Goal: Transaction & Acquisition: Purchase product/service

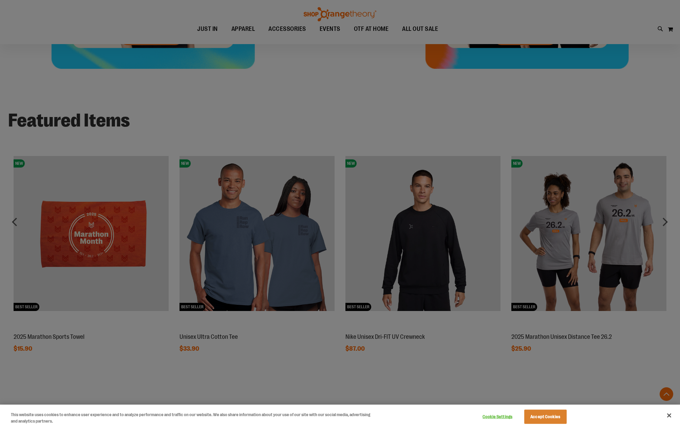
scroll to position [616, 0]
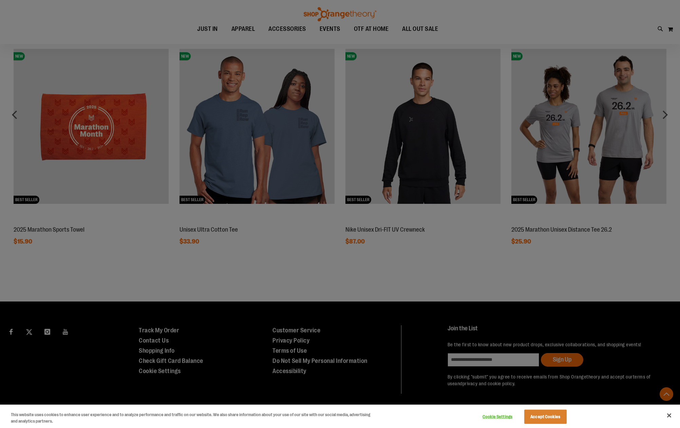
click at [666, 113] on div at bounding box center [340, 214] width 680 height 428
click at [663, 114] on div at bounding box center [340, 214] width 680 height 428
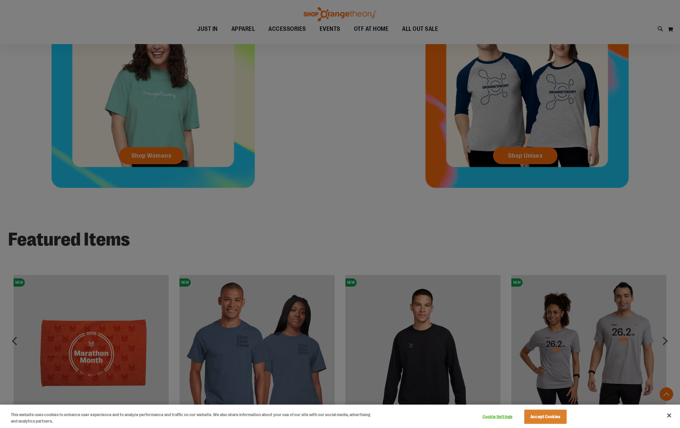
scroll to position [559, 0]
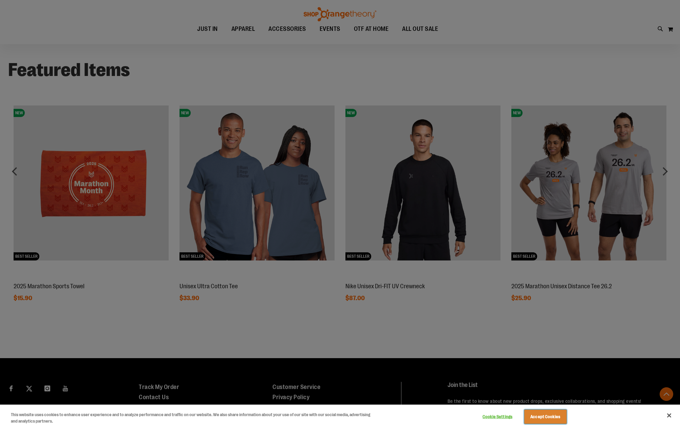
click at [546, 417] on button "Accept Cookies" at bounding box center [545, 417] width 42 height 14
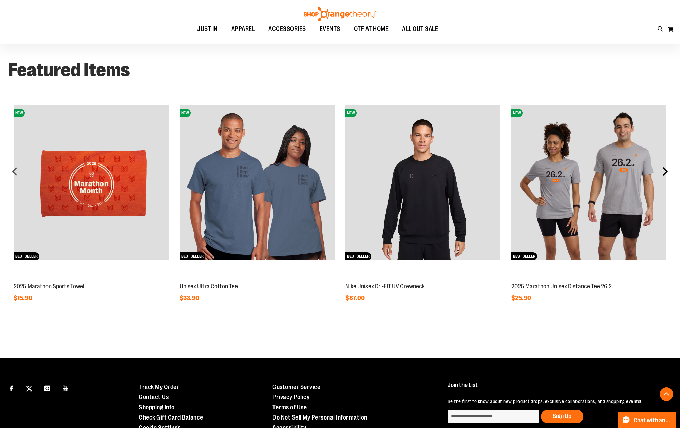
click at [663, 169] on div "next" at bounding box center [665, 172] width 14 height 14
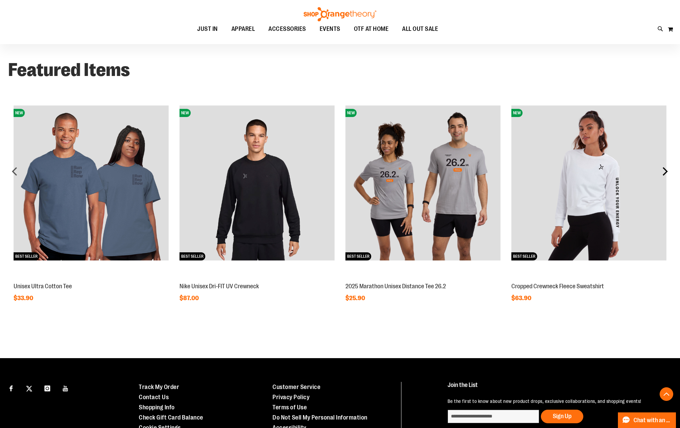
click at [662, 169] on div "next" at bounding box center [665, 172] width 14 height 14
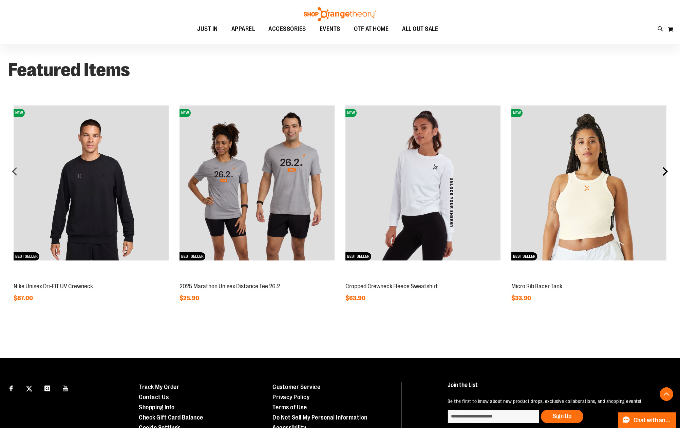
click at [665, 171] on div "next" at bounding box center [665, 172] width 14 height 14
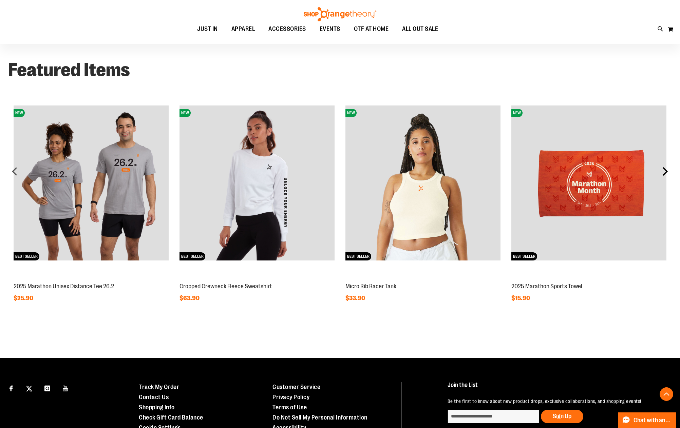
click at [665, 171] on div "next" at bounding box center [665, 172] width 14 height 14
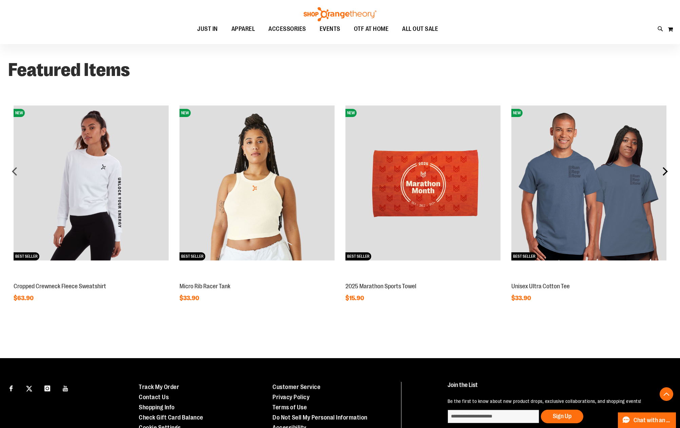
click at [665, 171] on div "next" at bounding box center [665, 172] width 14 height 14
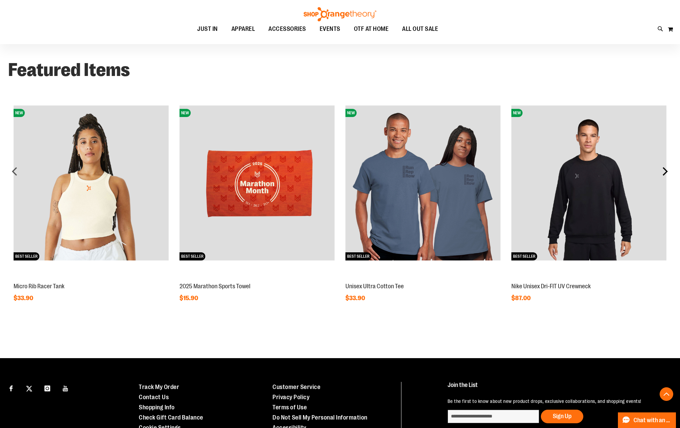
click at [665, 171] on div "next" at bounding box center [665, 172] width 14 height 14
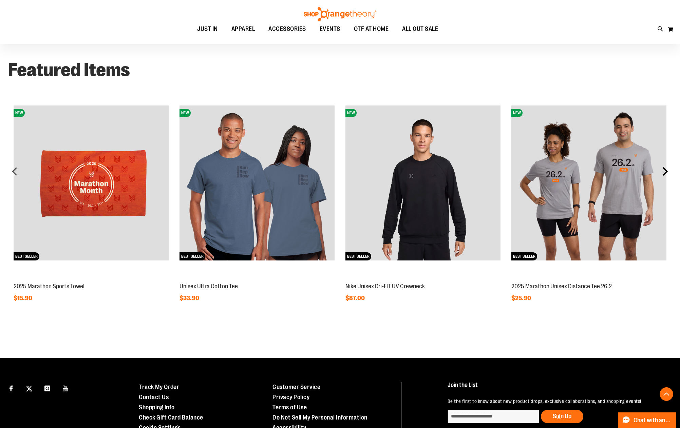
click at [665, 171] on div "next" at bounding box center [665, 172] width 14 height 14
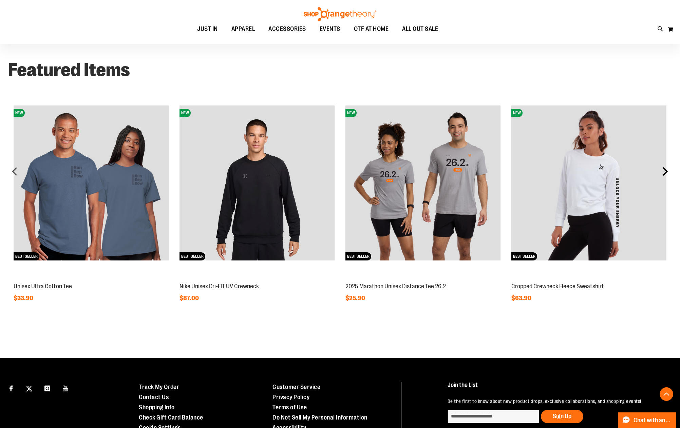
click at [665, 171] on div "next" at bounding box center [665, 172] width 14 height 14
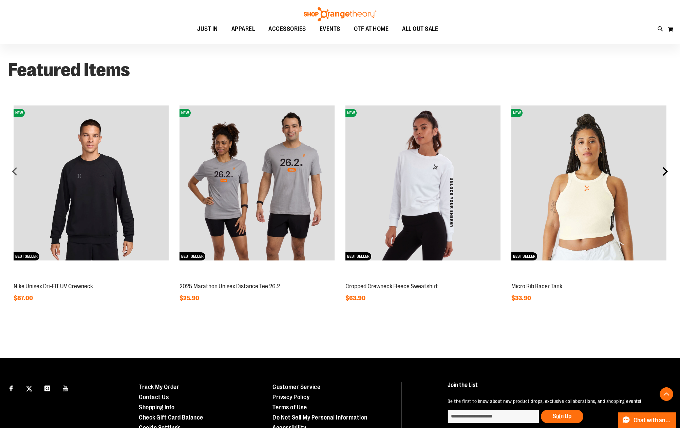
click at [665, 171] on div "next" at bounding box center [665, 172] width 14 height 14
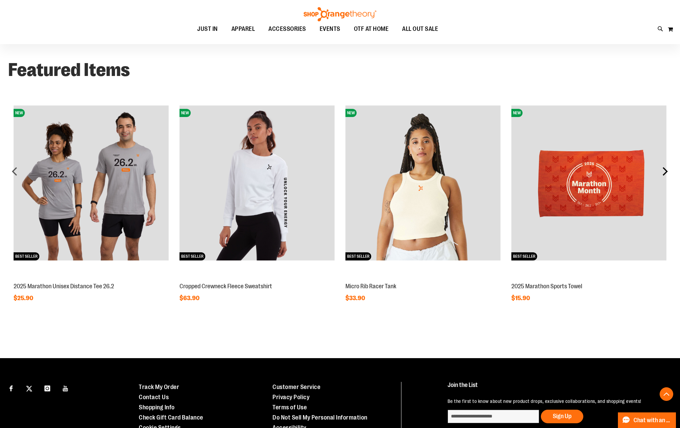
click at [665, 171] on div "next" at bounding box center [665, 172] width 14 height 14
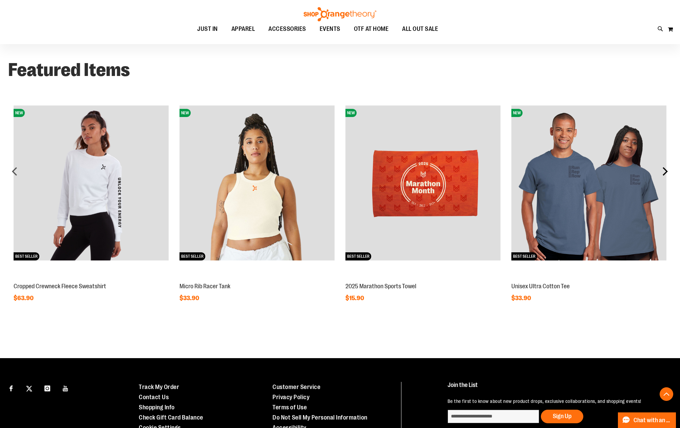
click at [665, 171] on div "next" at bounding box center [665, 172] width 14 height 14
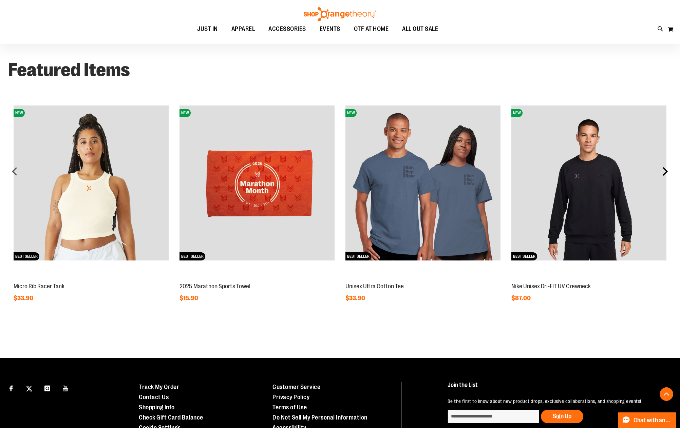
click at [665, 171] on div "next" at bounding box center [665, 172] width 14 height 14
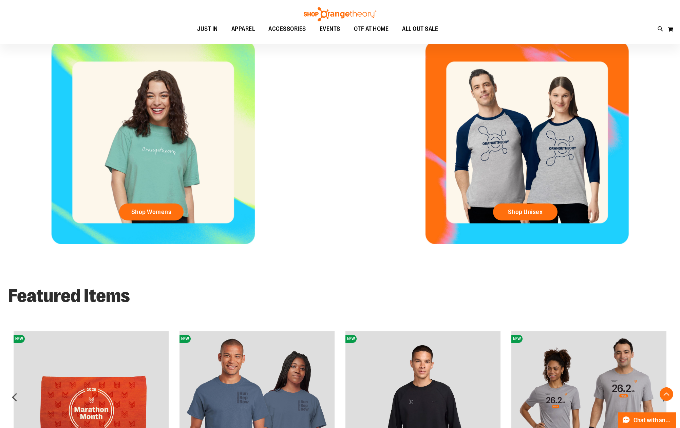
scroll to position [163, 0]
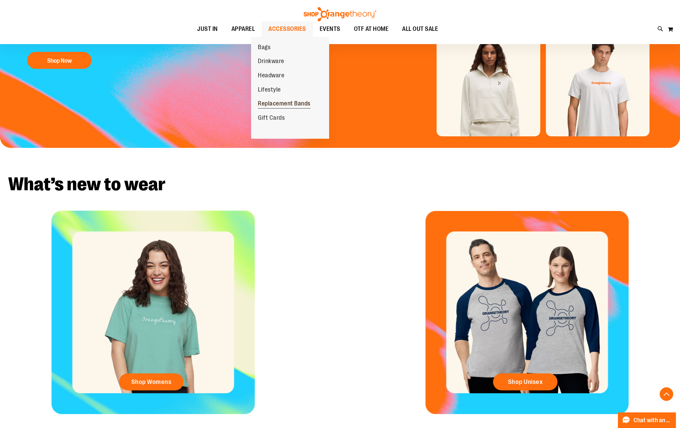
click at [279, 103] on span "Replacement Bands" at bounding box center [284, 104] width 53 height 8
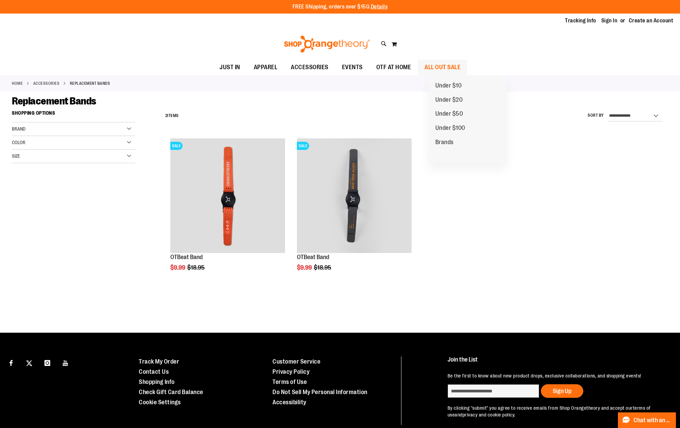
click at [443, 68] on span "ALL OUT SALE" at bounding box center [442, 67] width 36 height 15
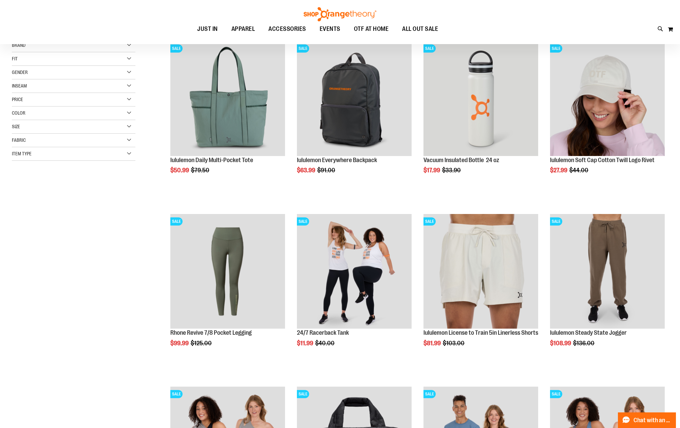
scroll to position [154, 0]
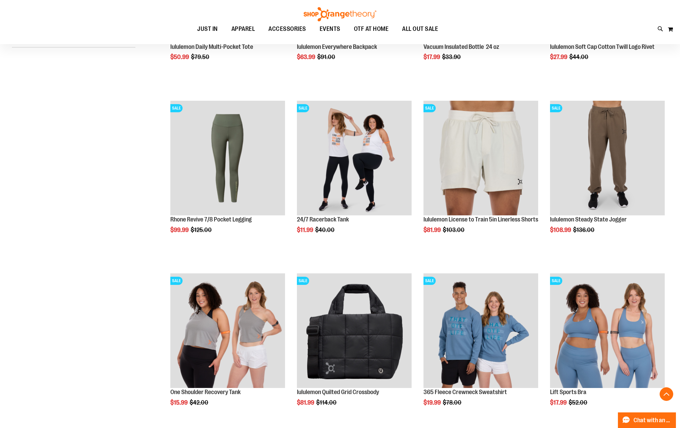
scroll to position [329, 0]
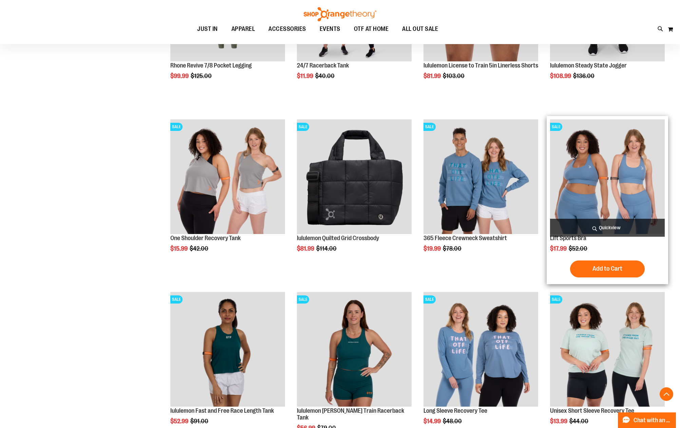
scroll to position [590, 0]
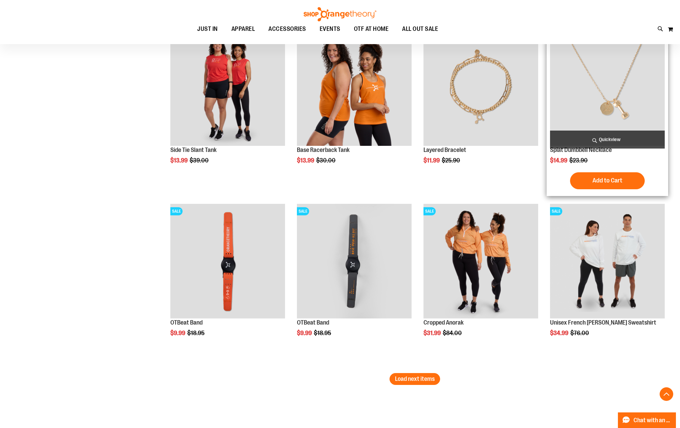
scroll to position [1444, 0]
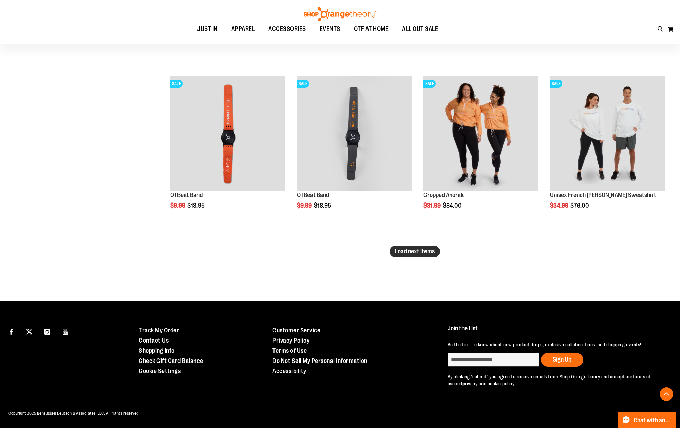
click at [415, 250] on span "Load next items" at bounding box center [415, 251] width 40 height 7
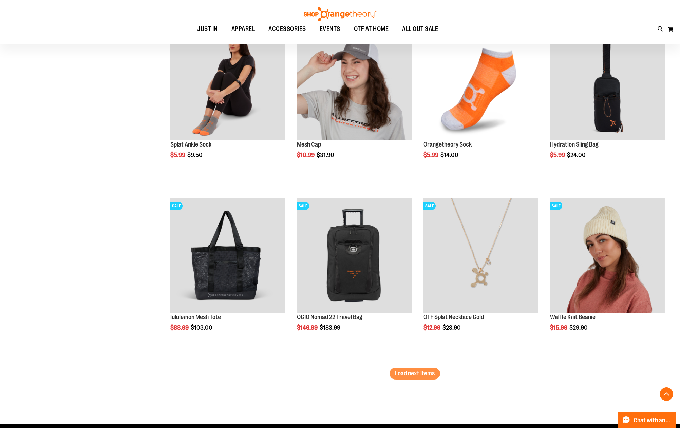
scroll to position [1953, 0]
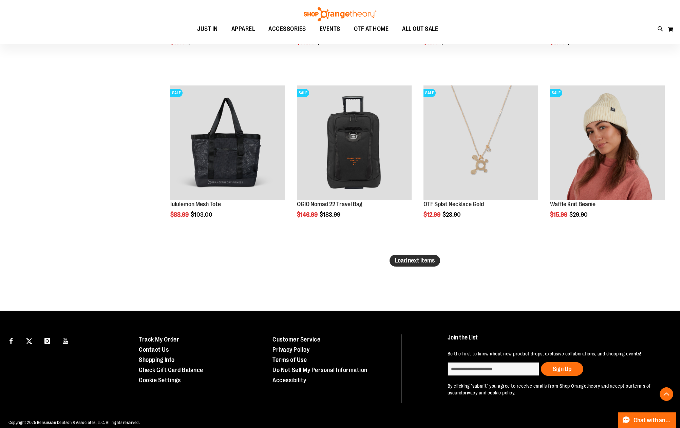
click at [403, 261] on span "Load next items" at bounding box center [415, 260] width 40 height 7
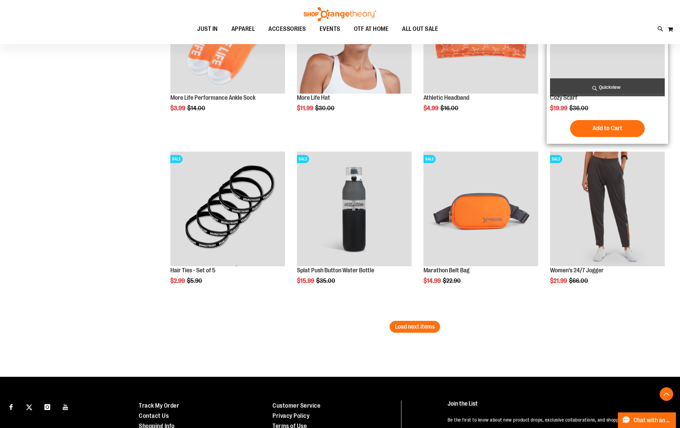
scroll to position [2462, 0]
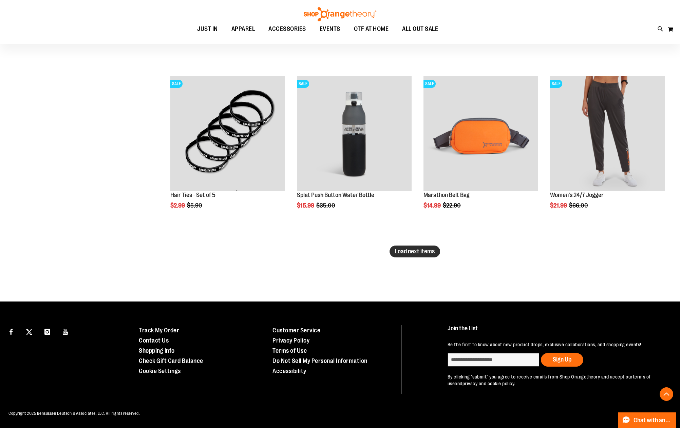
click at [401, 252] on span "Load next items" at bounding box center [415, 251] width 40 height 7
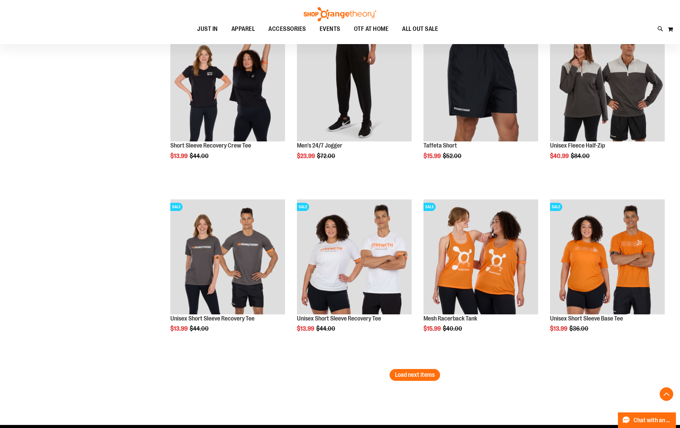
scroll to position [2998, 0]
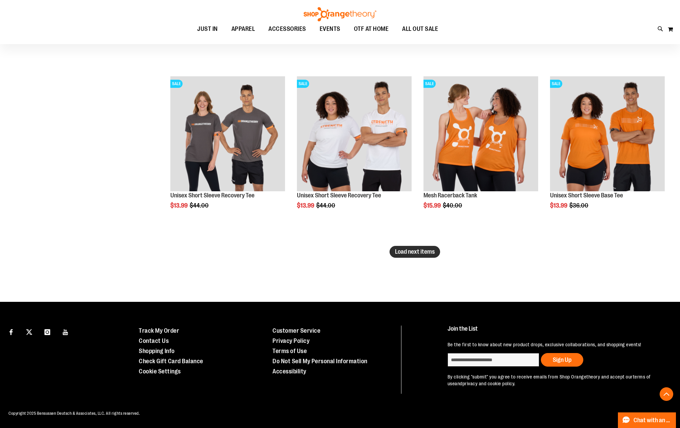
click at [411, 250] on span "Load next items" at bounding box center [415, 251] width 40 height 7
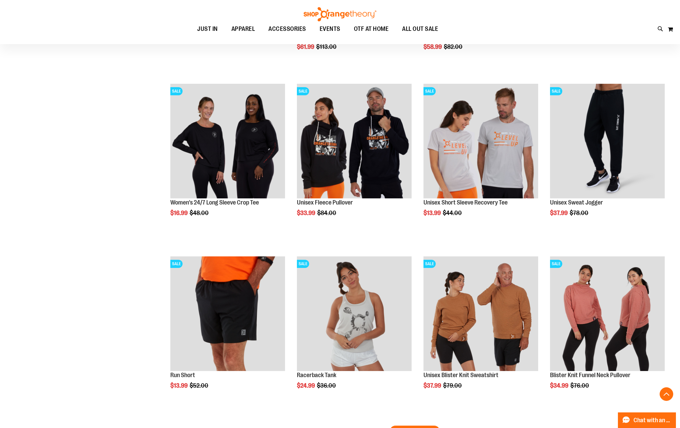
scroll to position [3450, 0]
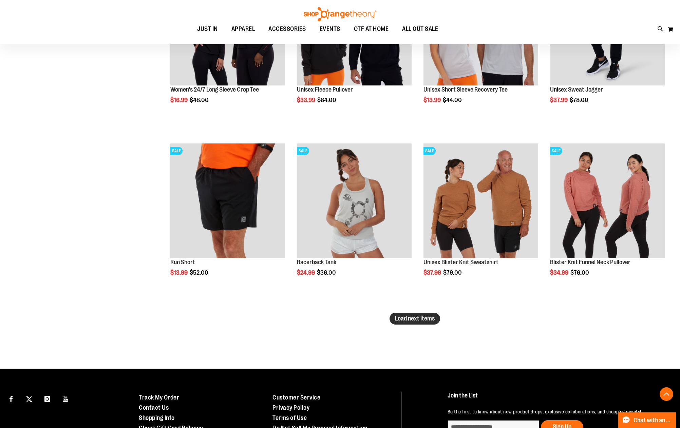
click at [410, 321] on span "Load next items" at bounding box center [415, 318] width 40 height 7
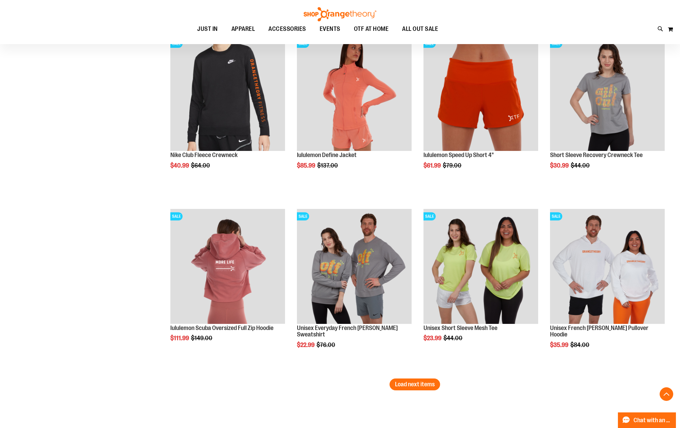
scroll to position [4035, 0]
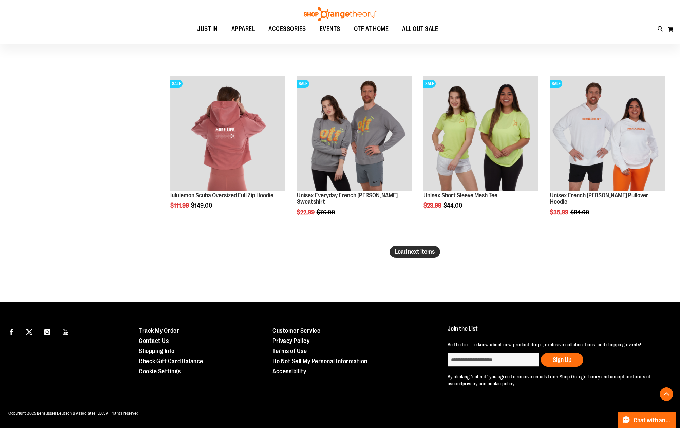
click at [418, 253] on span "Load next items" at bounding box center [415, 251] width 40 height 7
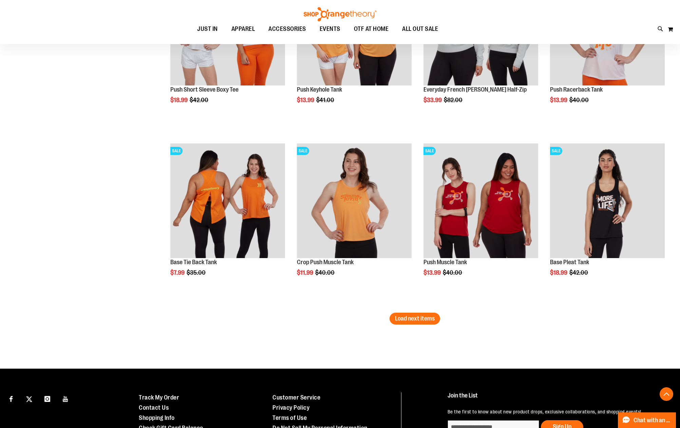
scroll to position [4553, 0]
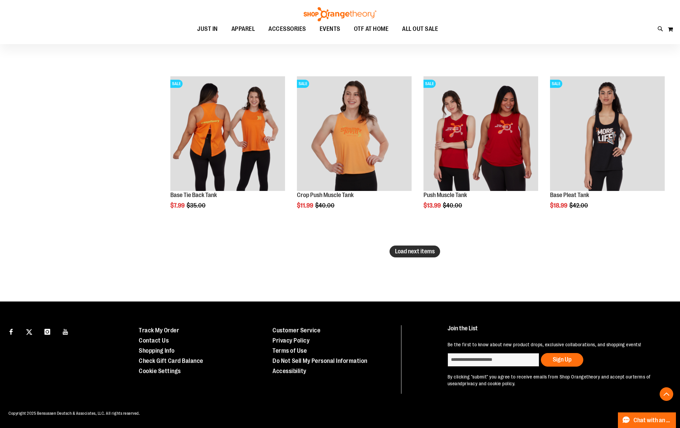
click at [419, 253] on span "Load next items" at bounding box center [415, 251] width 40 height 7
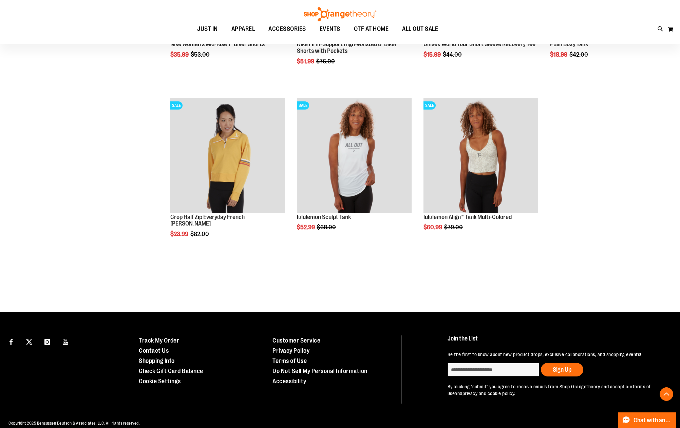
scroll to position [5059, 0]
